Goal: Information Seeking & Learning: Learn about a topic

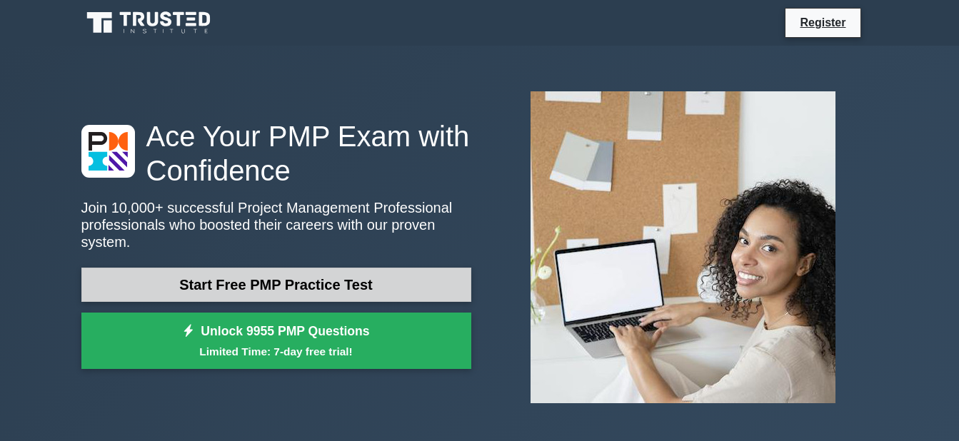
click at [253, 273] on link "Start Free PMP Practice Test" at bounding box center [276, 285] width 390 height 34
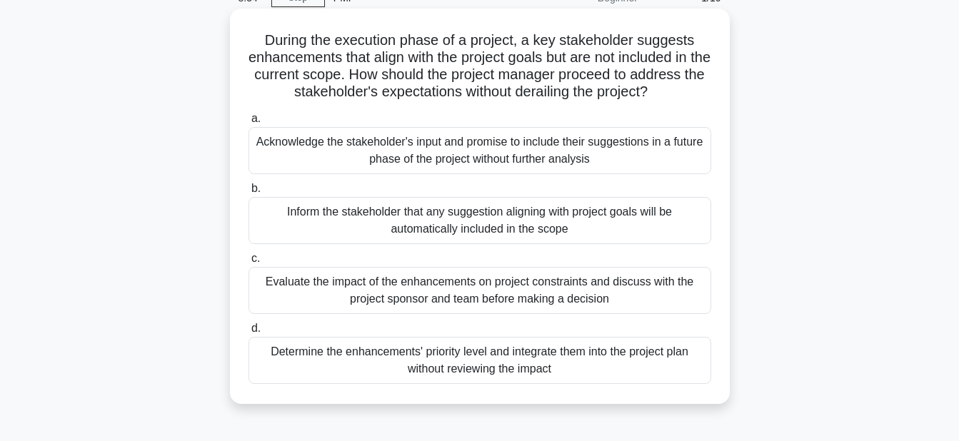
scroll to position [143, 0]
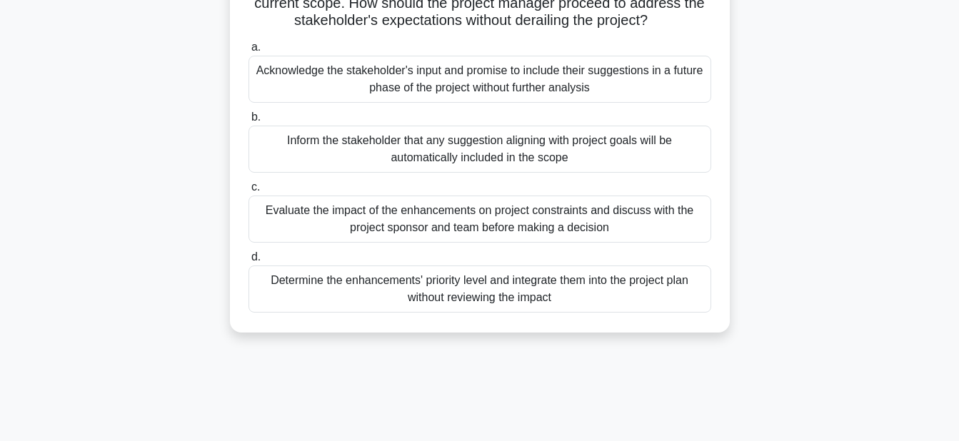
click at [359, 216] on div "Evaluate the impact of the enhancements on project constraints and discuss with…" at bounding box center [479, 219] width 463 height 47
click at [248, 192] on input "c. Evaluate the impact of the enhancements on project constraints and discuss w…" at bounding box center [248, 187] width 0 height 9
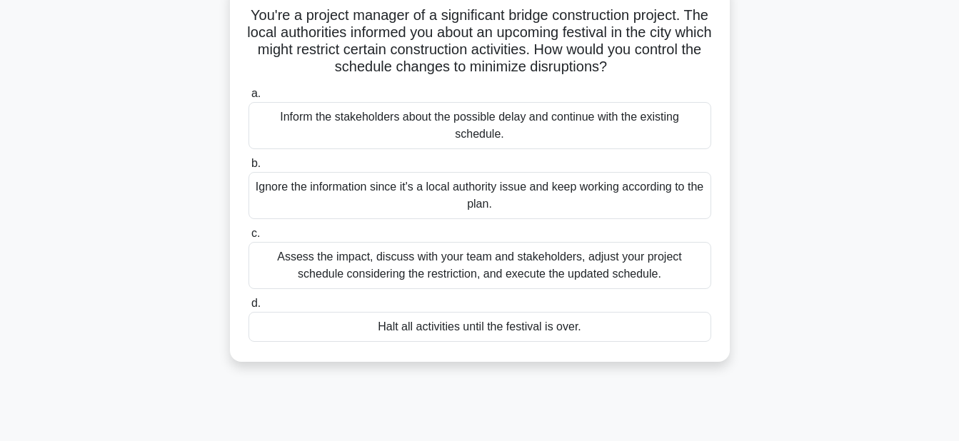
scroll to position [71, 0]
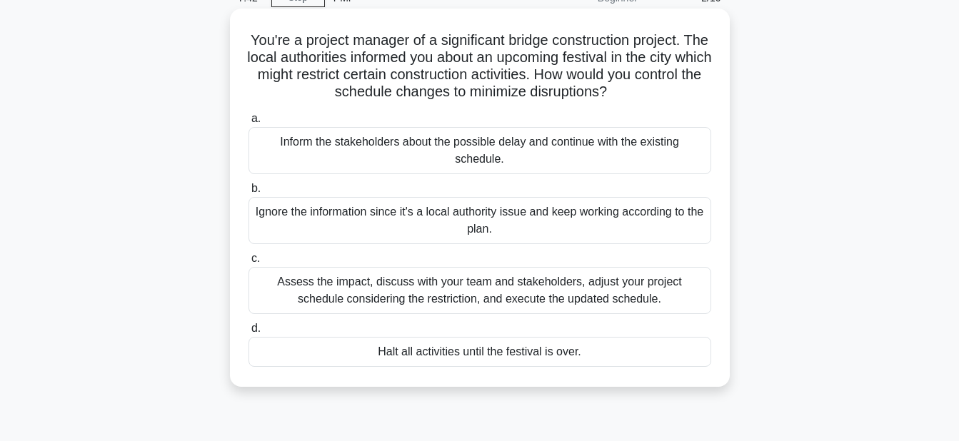
click at [395, 291] on div "Assess the impact, discuss with your team and stakeholders, adjust your project…" at bounding box center [479, 290] width 463 height 47
click at [248, 263] on input "c. Assess the impact, discuss with your team and stakeholders, adjust your proj…" at bounding box center [248, 258] width 0 height 9
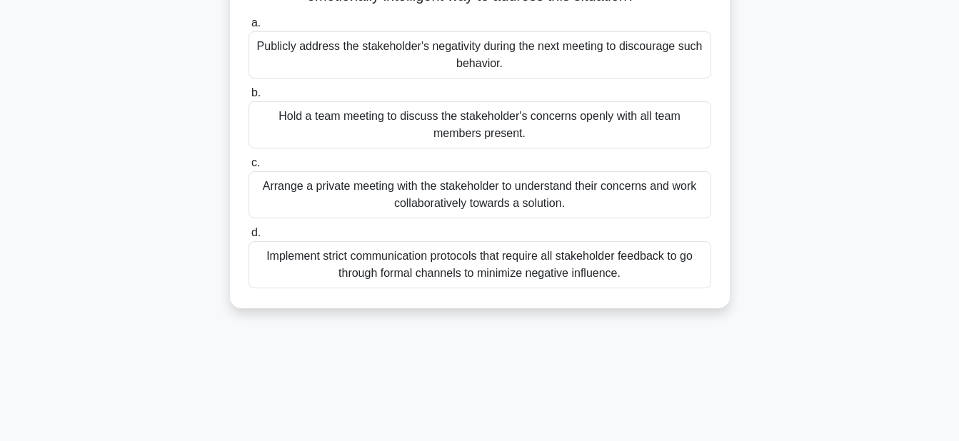
scroll to position [143, 0]
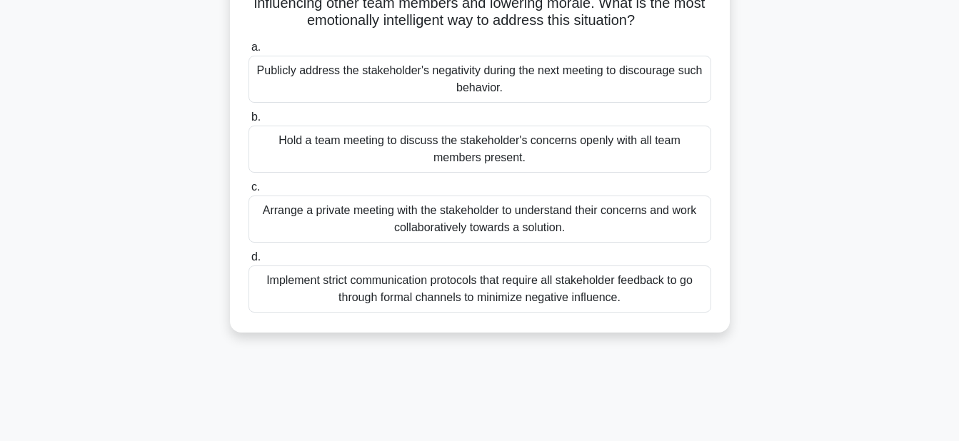
click at [322, 286] on div "Implement strict communication protocols that require all stakeholder feedback …" at bounding box center [479, 289] width 463 height 47
click at [248, 262] on input "d. Implement strict communication protocols that require all stakeholder feedba…" at bounding box center [248, 257] width 0 height 9
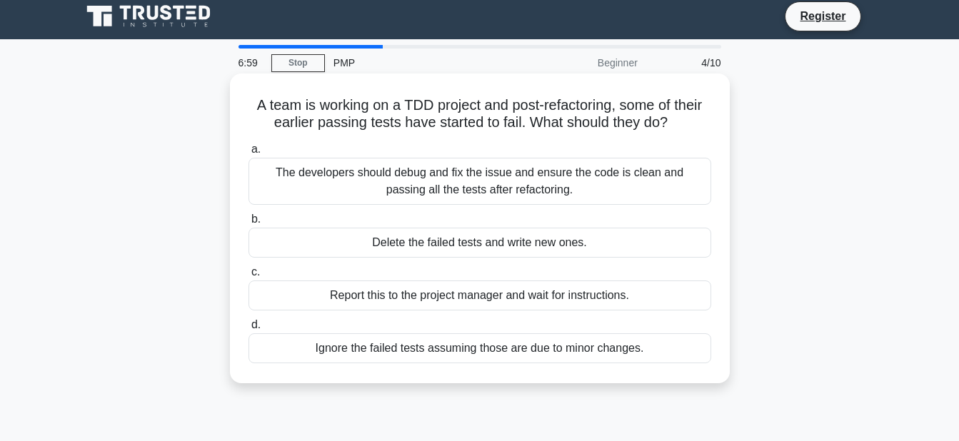
scroll to position [0, 0]
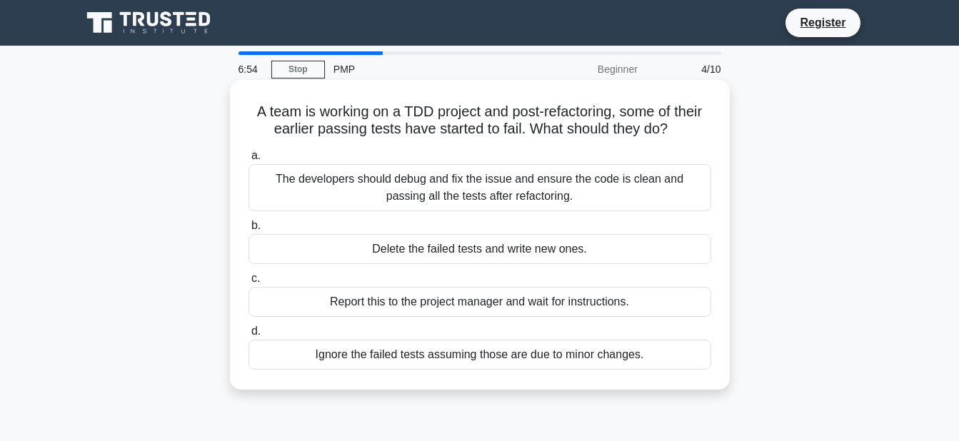
click at [403, 291] on div "Report this to the project manager and wait for instructions." at bounding box center [479, 302] width 463 height 30
click at [248, 283] on input "c. Report this to the project manager and wait for instructions." at bounding box center [248, 278] width 0 height 9
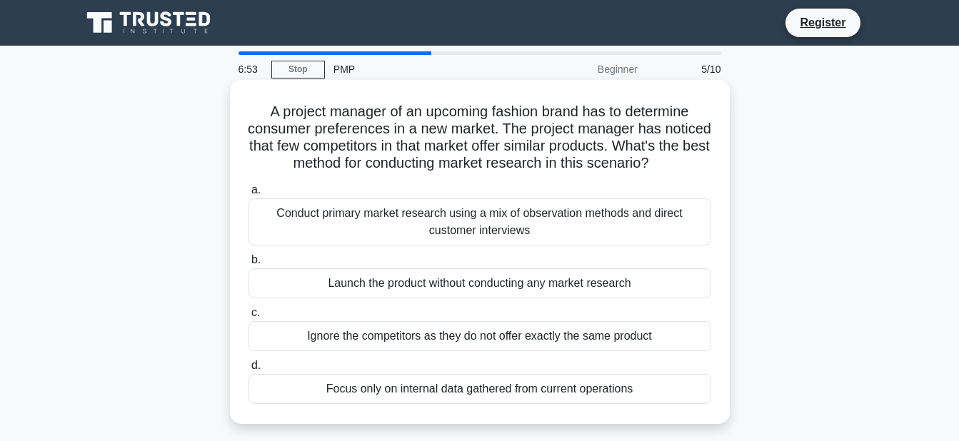
click at [392, 282] on label "b. Launch the product without conducting any market research" at bounding box center [479, 274] width 463 height 47
click at [248, 265] on input "b. Launch the product without conducting any market research" at bounding box center [248, 260] width 0 height 9
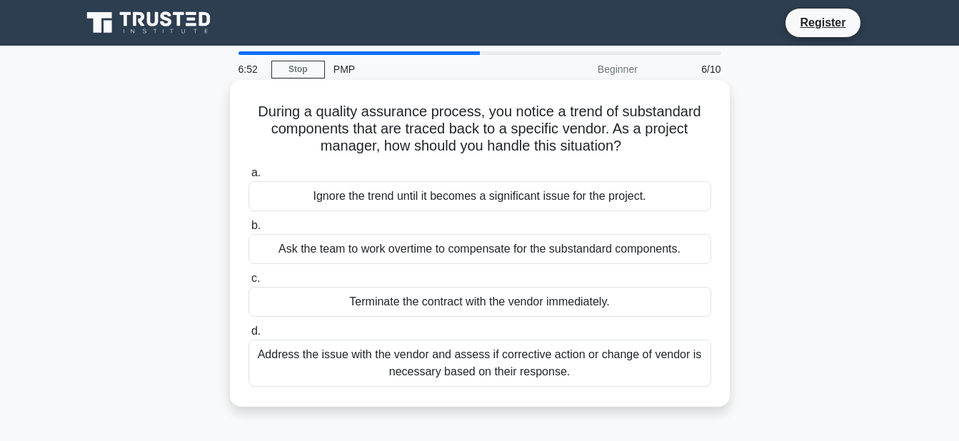
click at [386, 257] on div "Ask the team to work overtime to compensate for the substandard components." at bounding box center [479, 249] width 463 height 30
click at [248, 231] on input "b. Ask the team to work overtime to compensate for the substandard components." at bounding box center [248, 225] width 0 height 9
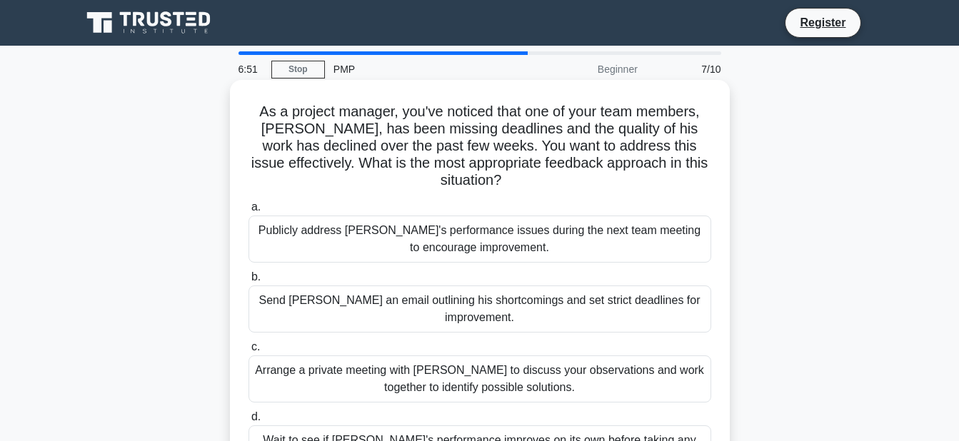
click at [361, 233] on div "Publicly address Alex's performance issues during the next team meeting to enco…" at bounding box center [479, 239] width 463 height 47
click at [248, 212] on input "a. Publicly address Alex's performance issues during the next team meeting to e…" at bounding box center [248, 207] width 0 height 9
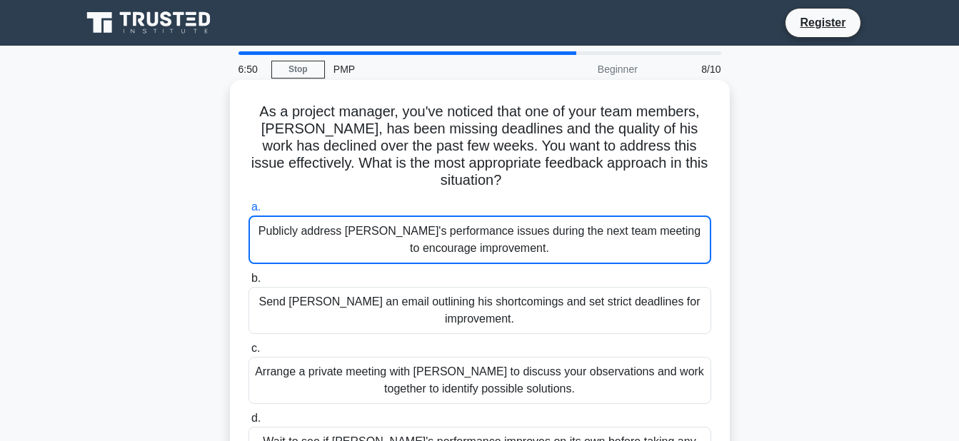
click at [356, 362] on div "Arrange a private meeting with Alex to discuss your observations and work toget…" at bounding box center [479, 380] width 463 height 47
click at [248, 353] on input "c. Arrange a private meeting with Alex to discuss your observations and work to…" at bounding box center [248, 348] width 0 height 9
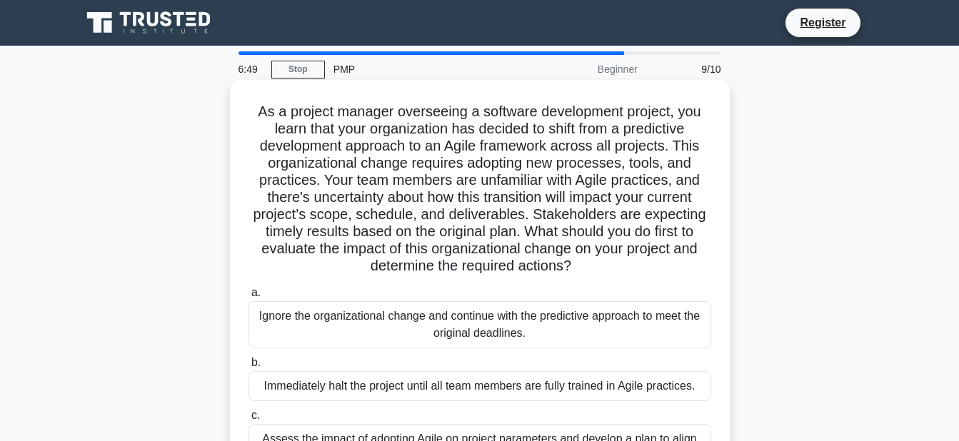
click at [324, 316] on div "Ignore the organizational change and continue with the predictive approach to m…" at bounding box center [479, 324] width 463 height 47
click at [248, 298] on input "a. Ignore the organizational change and continue with the predictive approach t…" at bounding box center [248, 292] width 0 height 9
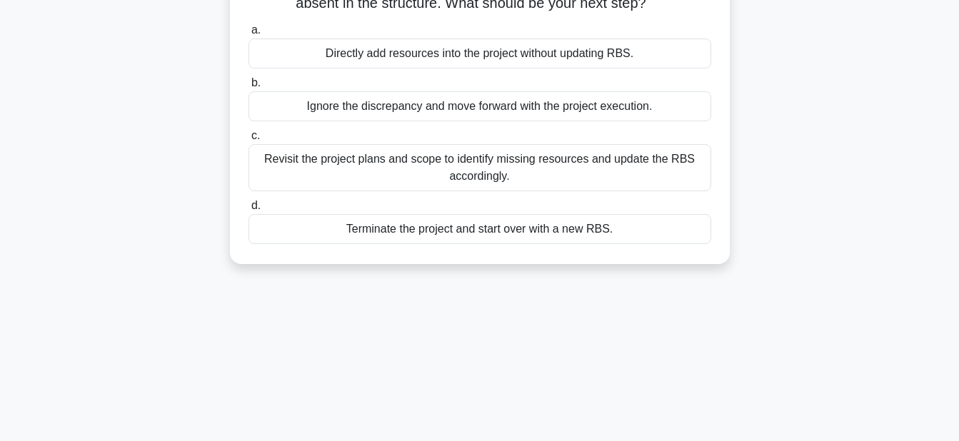
click at [363, 212] on label "d. Terminate the project and start over with a new RBS." at bounding box center [479, 220] width 463 height 47
click at [248, 211] on input "d. Terminate the project and start over with a new RBS." at bounding box center [248, 205] width 0 height 9
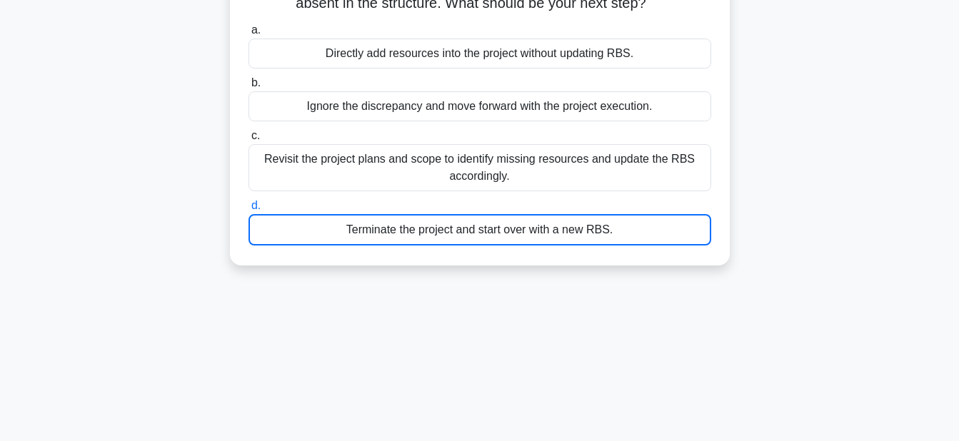
scroll to position [73, 0]
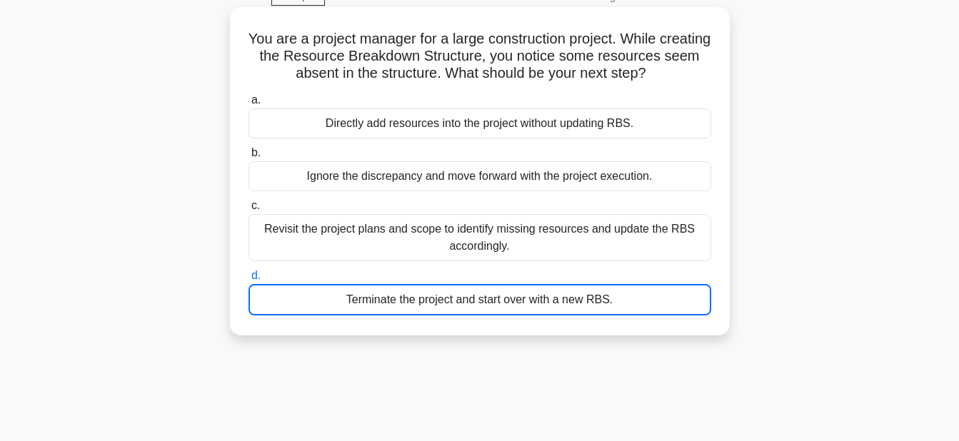
click at [358, 230] on div "a. Directly add resources into the project without updating RBS. b. Ignore the …" at bounding box center [480, 204] width 480 height 230
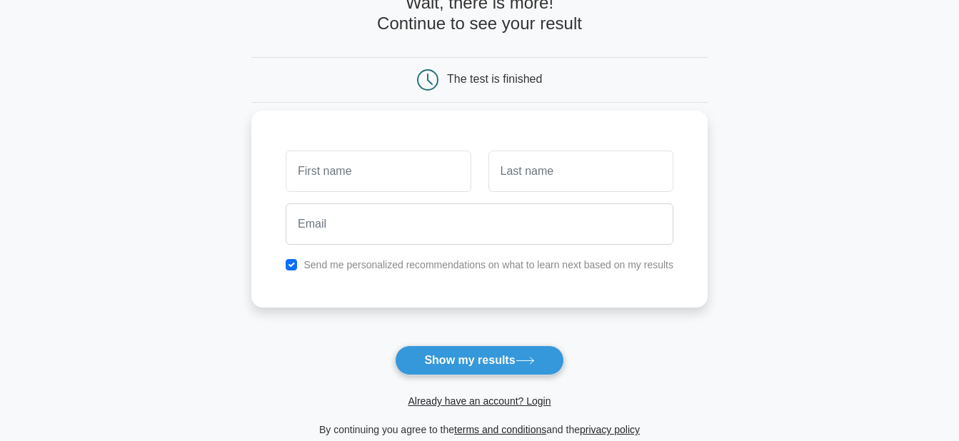
scroll to position [214, 0]
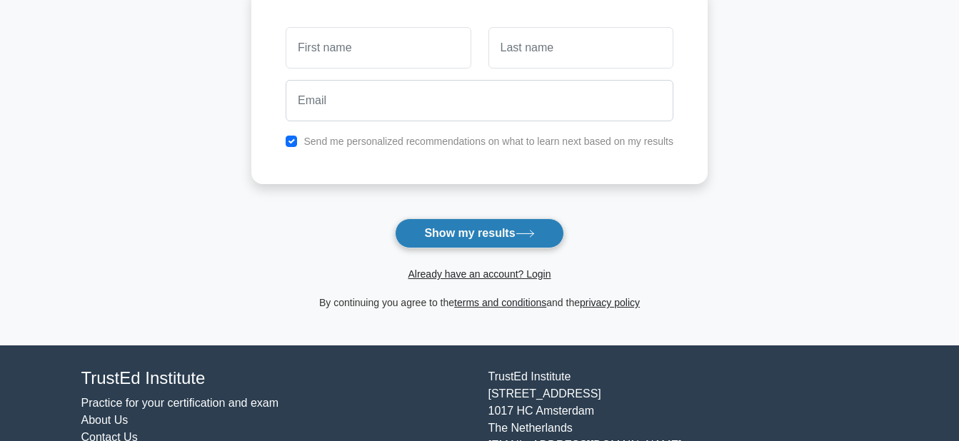
click at [474, 233] on button "Show my results" at bounding box center [479, 233] width 168 height 30
click at [474, 234] on button "Show my results" at bounding box center [479, 233] width 168 height 30
